Goal: Task Accomplishment & Management: Complete application form

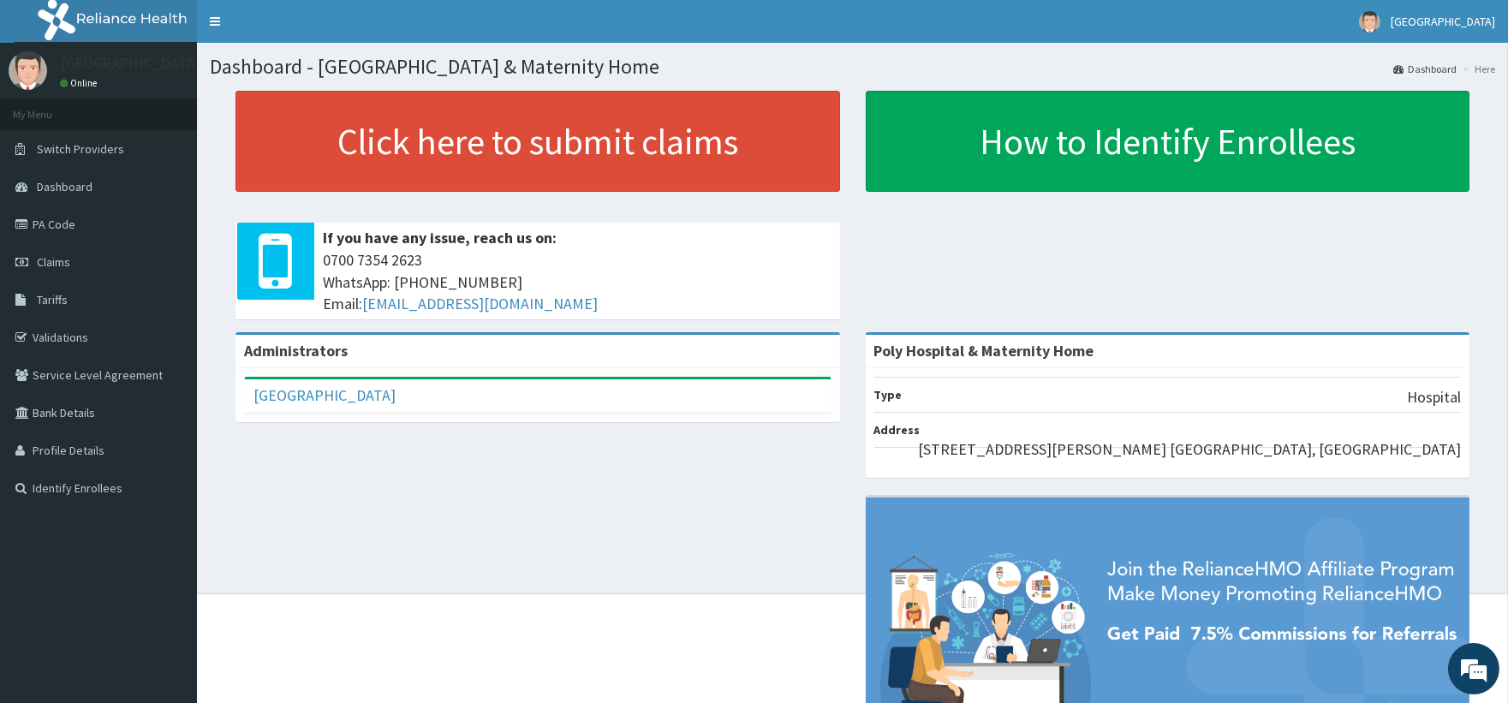
click at [836, 9] on nav "Toggle navigation POLY HOSPITAL POLY HOSPITAL - poly_hospital@yahoo.com Member …" at bounding box center [852, 21] width 1311 height 43
click at [98, 229] on link "PA Code" at bounding box center [98, 224] width 197 height 38
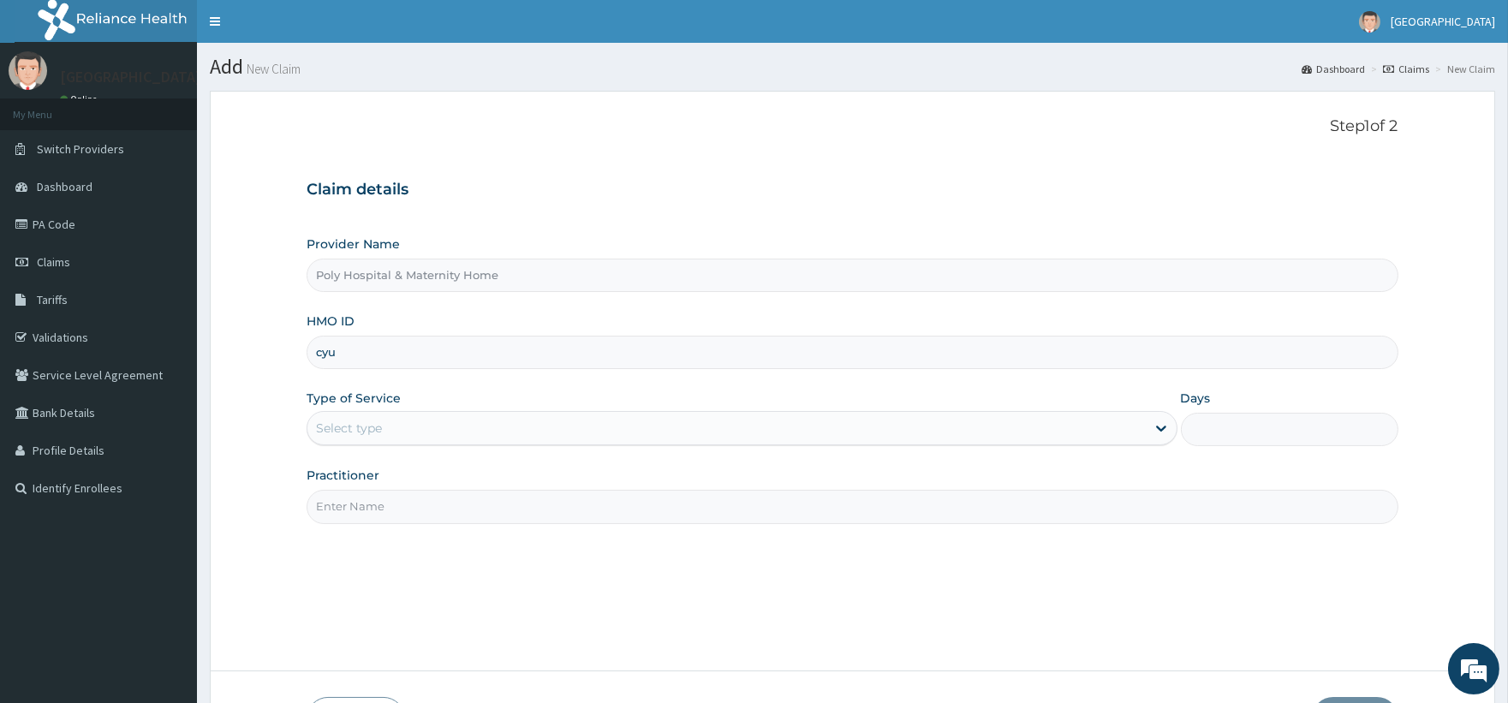
type input "CYU/10122/B"
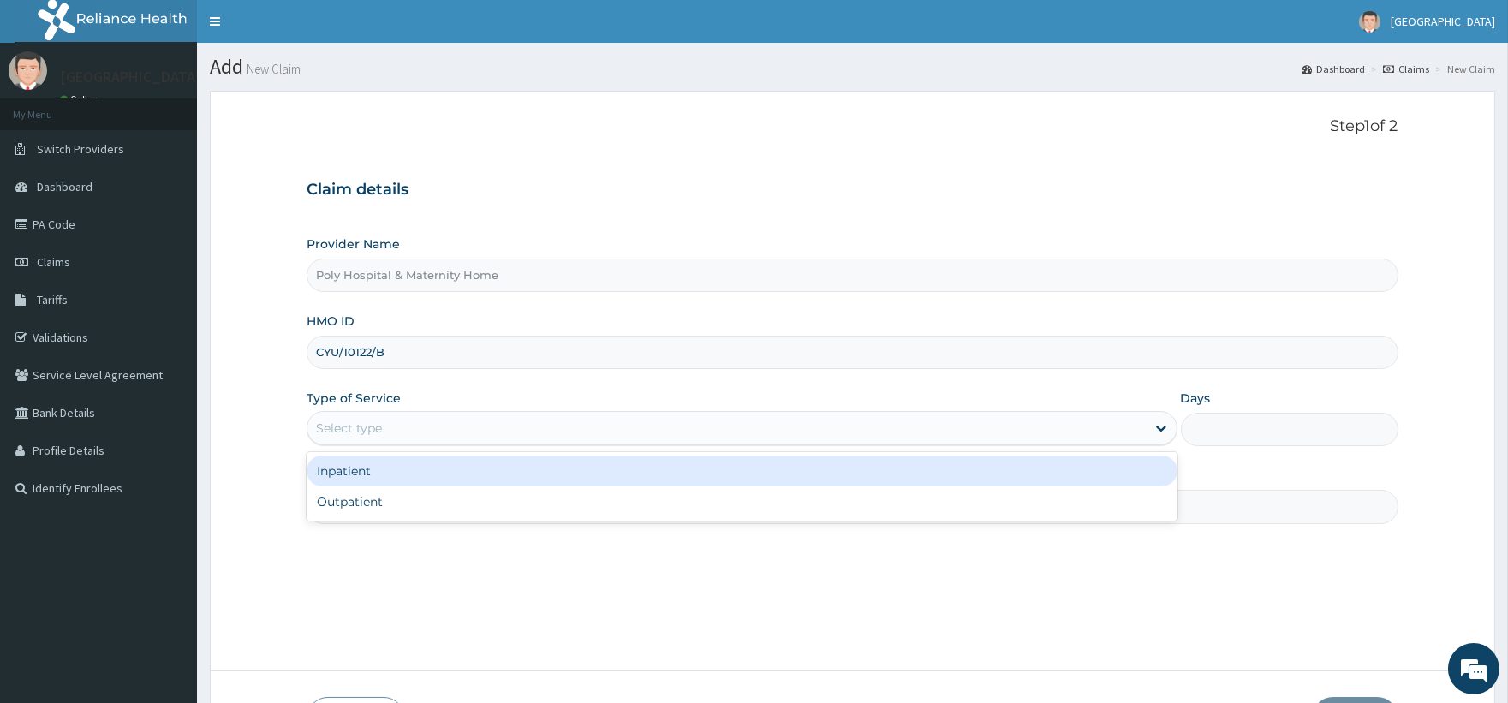
click at [417, 429] on div "Select type" at bounding box center [725, 427] width 837 height 27
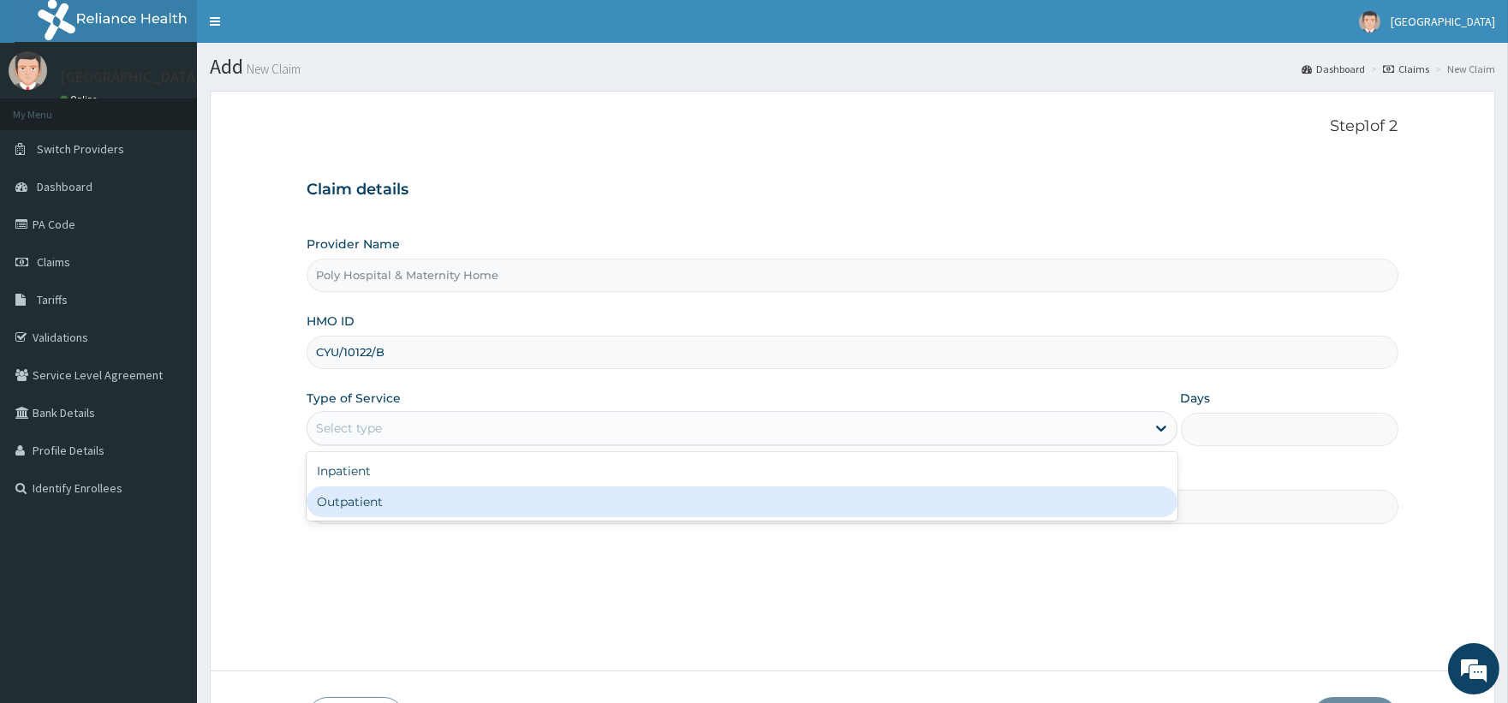
click at [377, 507] on div "Outpatient" at bounding box center [742, 501] width 870 height 31
type input "1"
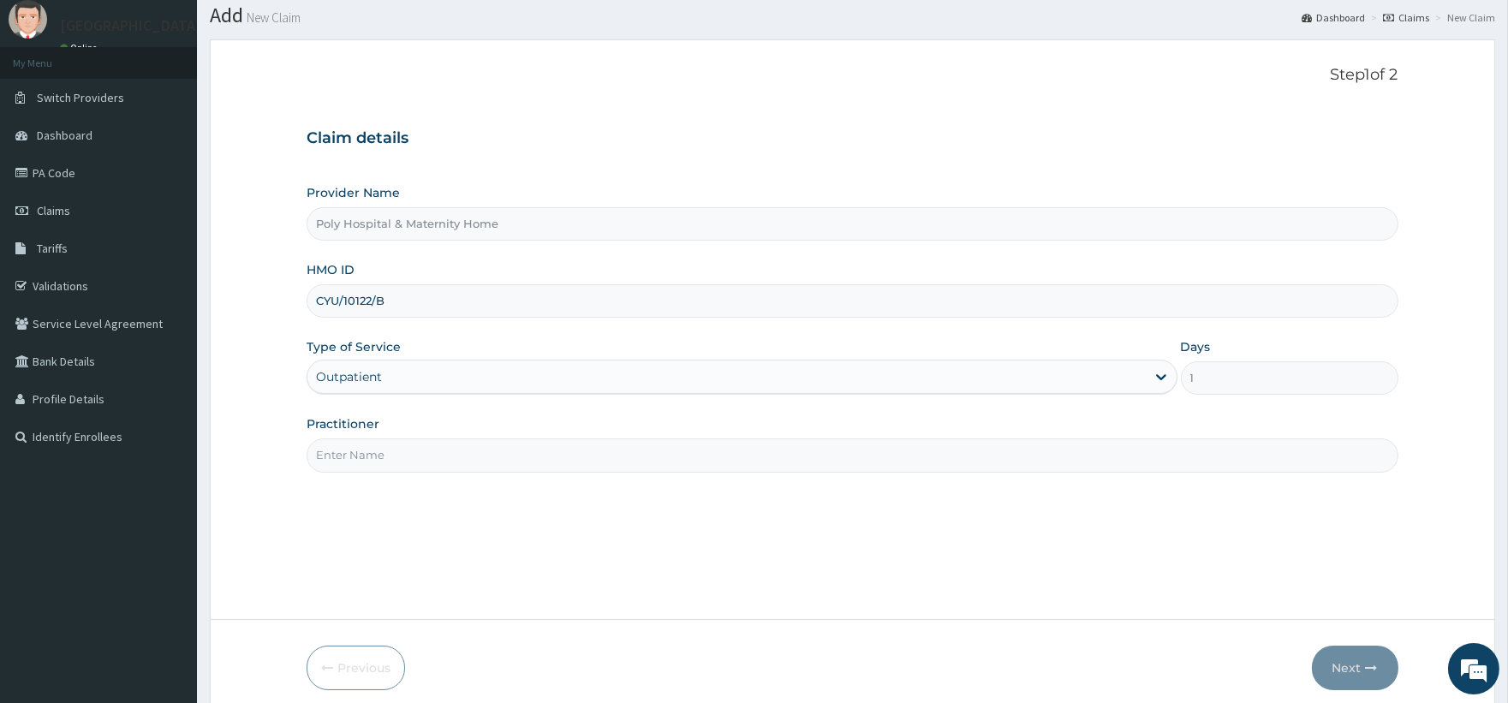
scroll to position [95, 0]
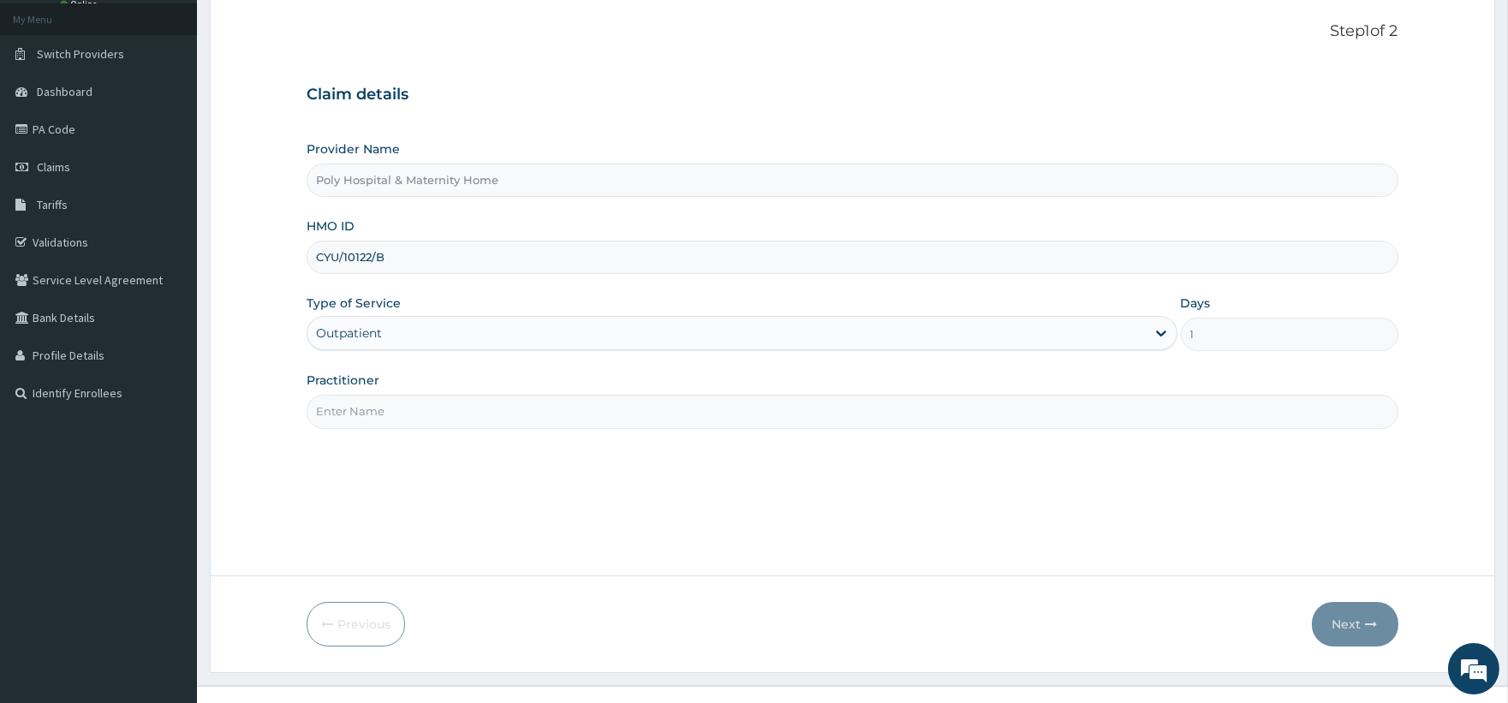
click at [527, 407] on input "Practitioner" at bounding box center [852, 411] width 1091 height 33
paste input "DR AKUBO"
type input "DR AKUBO"
click at [1337, 622] on button "Next" at bounding box center [1355, 624] width 86 height 45
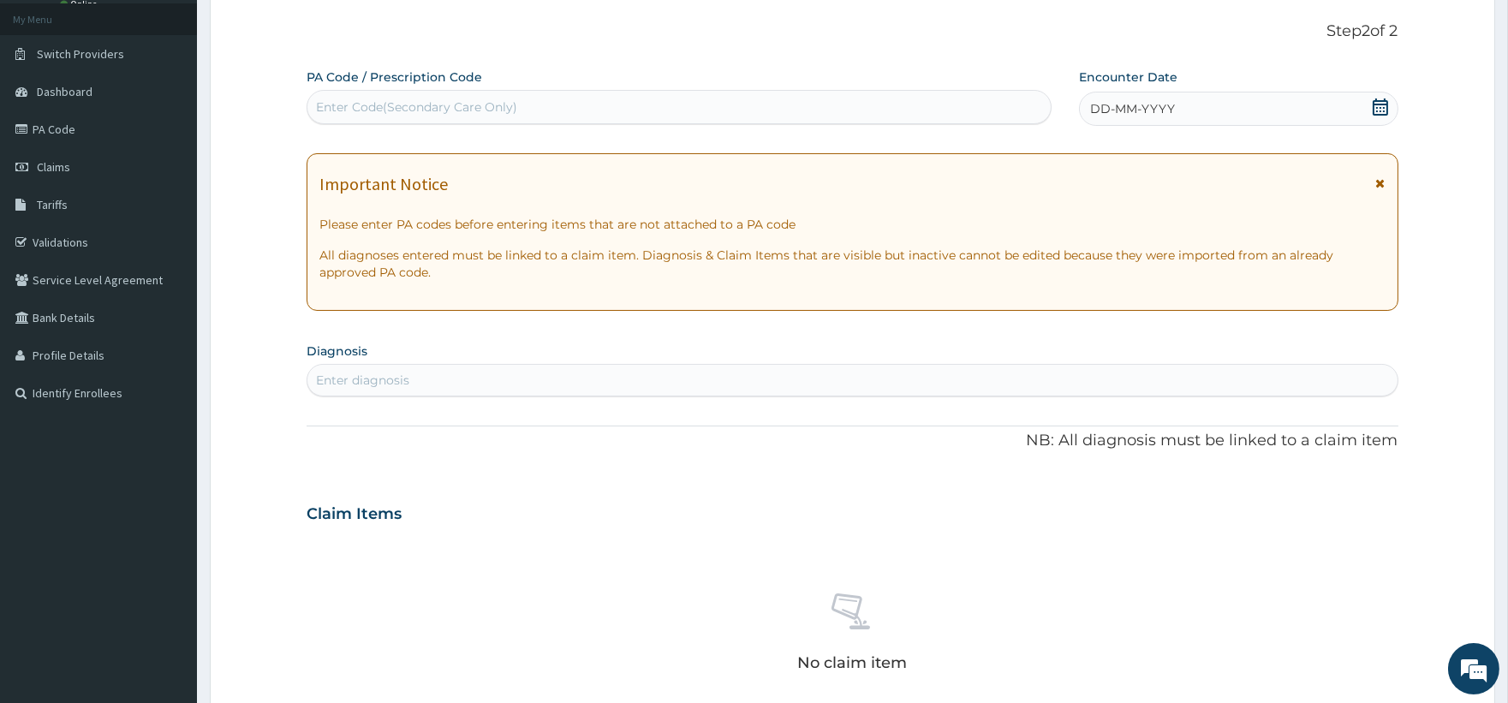
drag, startPoint x: 1365, startPoint y: 105, endPoint x: 1377, endPoint y: 112, distance: 13.8
click at [1371, 106] on div "DD-MM-YYYY" at bounding box center [1238, 109] width 319 height 34
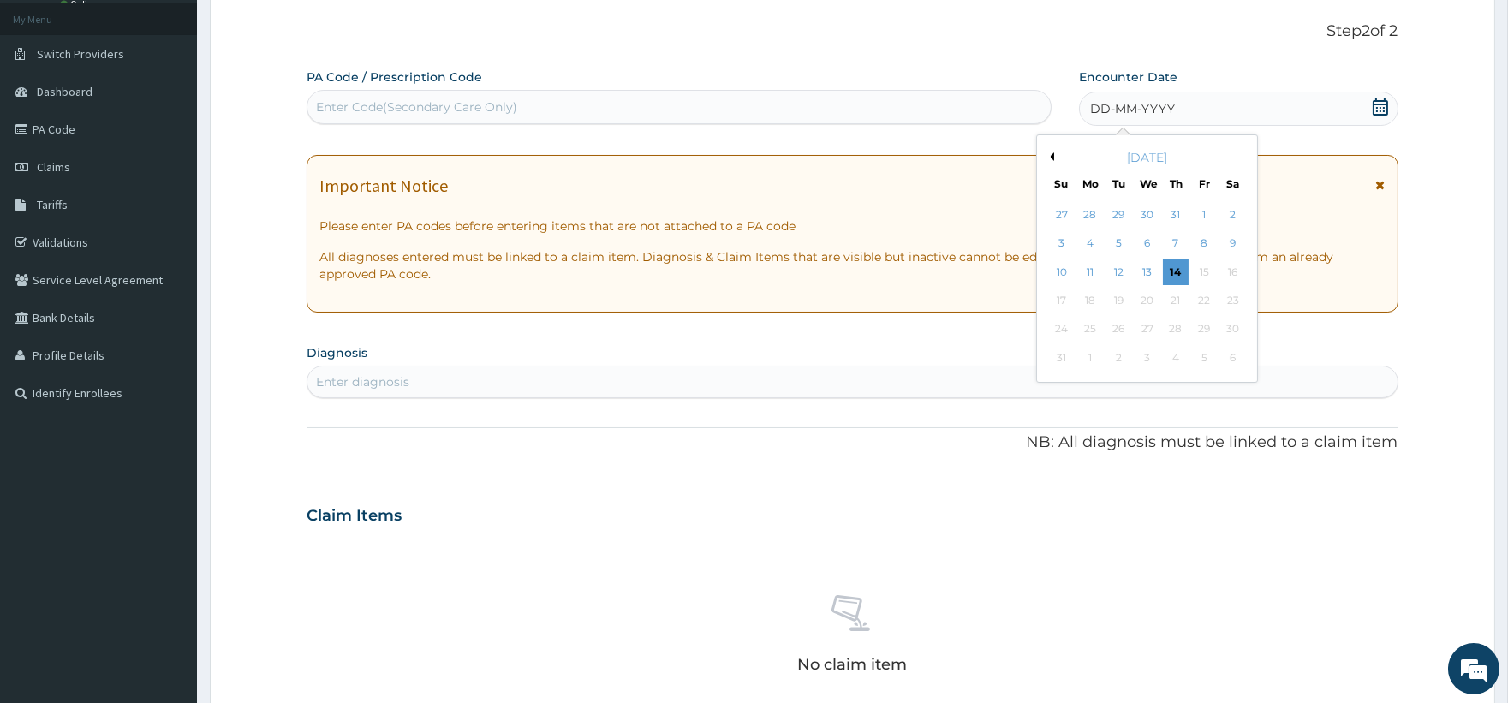
click at [1378, 109] on icon at bounding box center [1380, 106] width 17 height 17
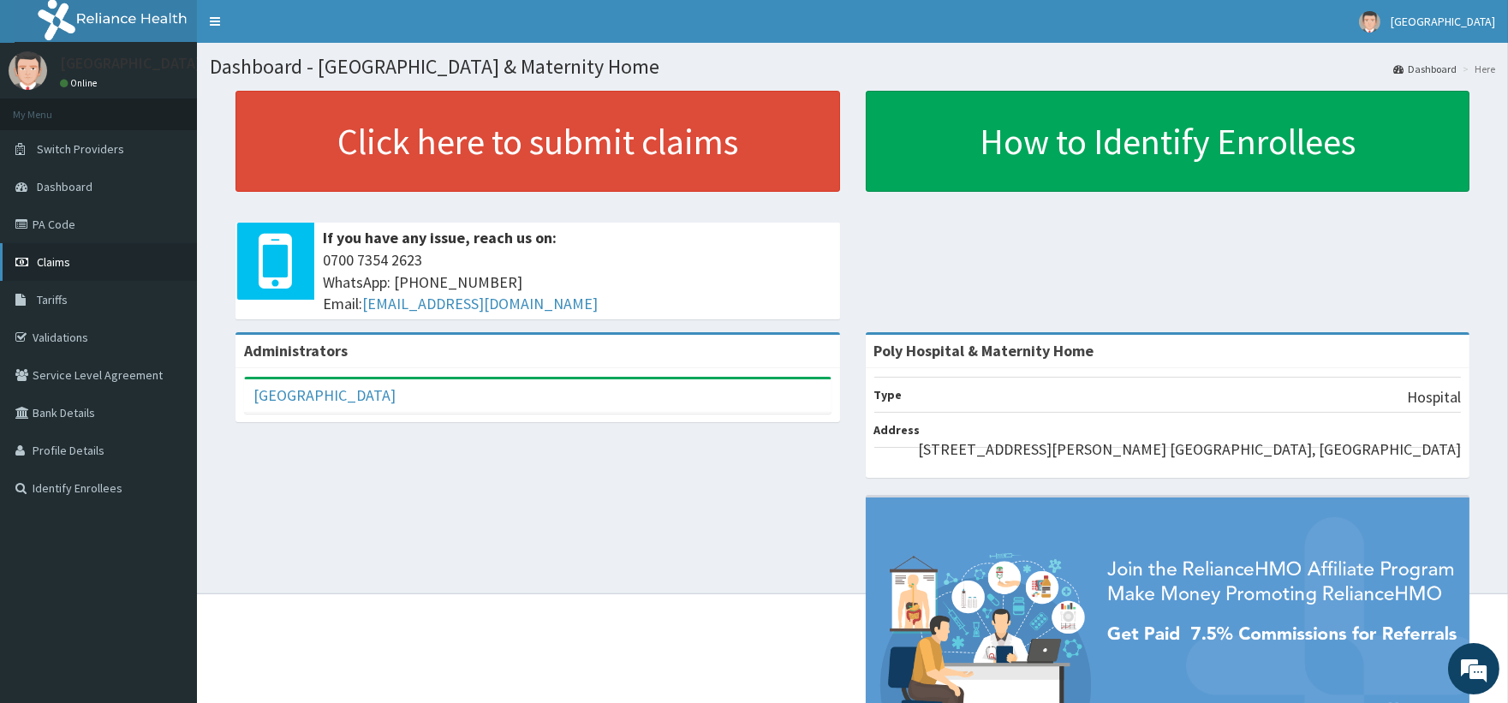
click at [43, 254] on span "Claims" at bounding box center [53, 261] width 33 height 15
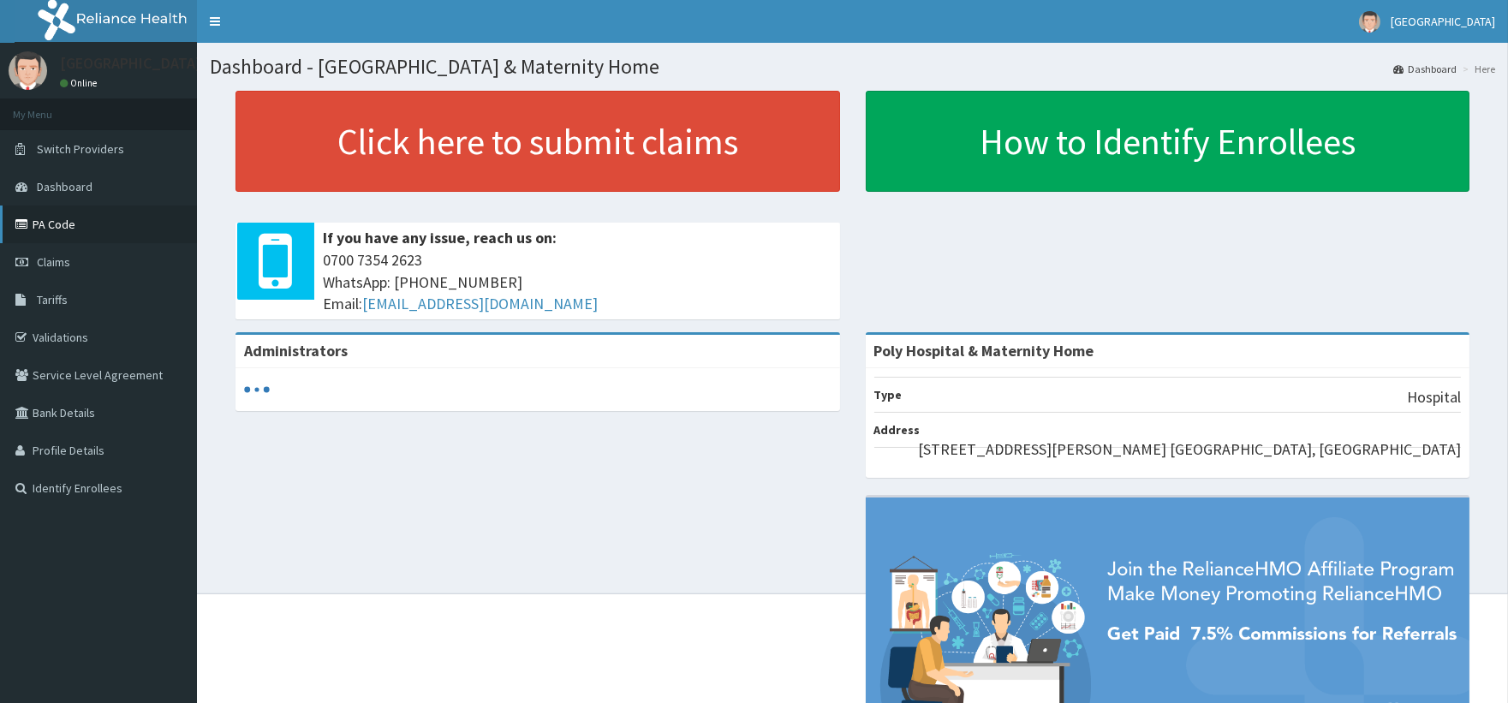
click at [62, 221] on link "PA Code" at bounding box center [98, 224] width 197 height 38
